Goal: Navigation & Orientation: Find specific page/section

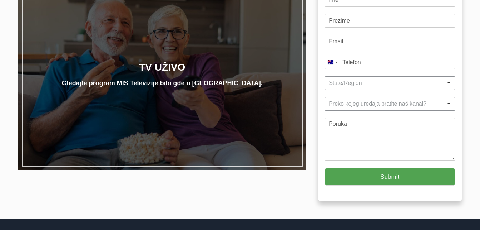
scroll to position [143, 0]
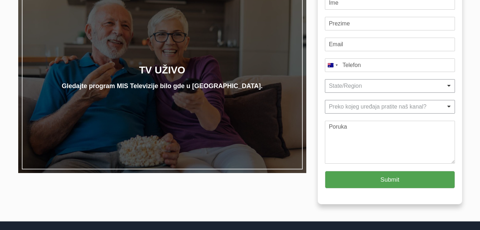
click at [162, 70] on h2 "TV UŽIVO" at bounding box center [162, 70] width 205 height 19
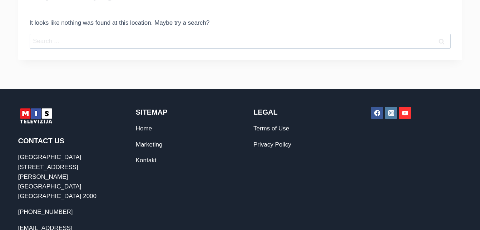
scroll to position [107, 0]
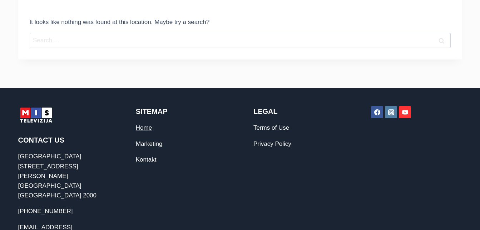
click at [147, 127] on link "Home" at bounding box center [144, 127] width 16 height 7
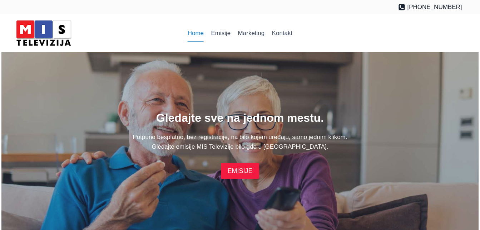
click at [239, 171] on link "EMISIJE" at bounding box center [240, 170] width 38 height 15
